Goal: Find specific page/section: Find specific page/section

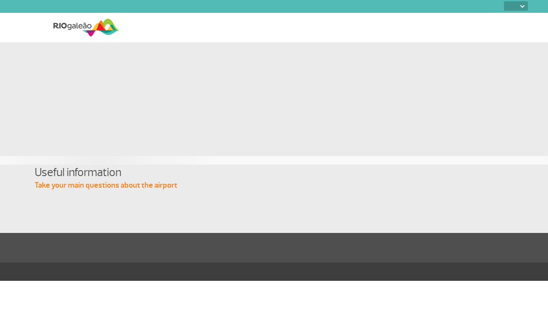
select select
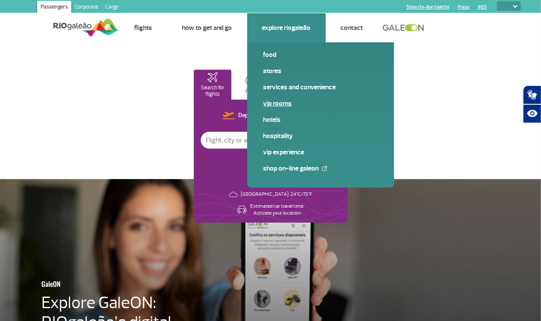
click at [276, 101] on link "VIP Rooms" at bounding box center [321, 103] width 115 height 9
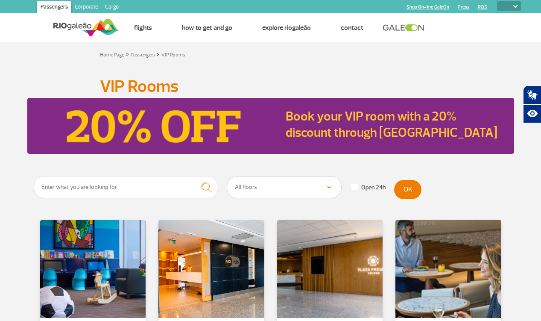
select select
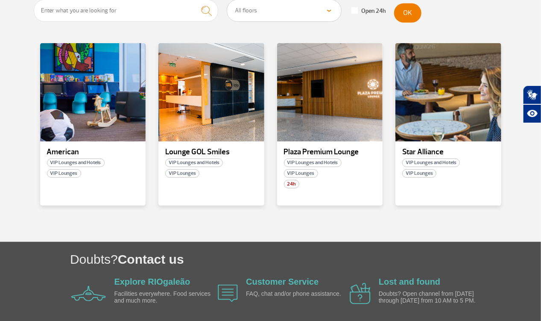
scroll to position [115, 0]
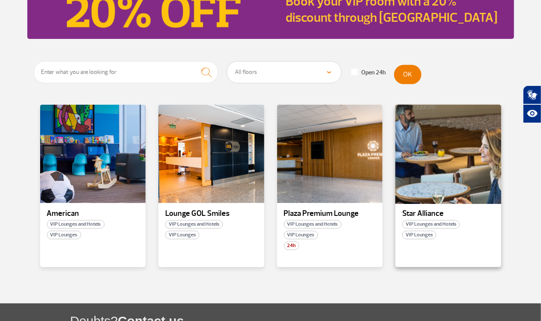
click at [435, 183] on div at bounding box center [449, 154] width 108 height 100
